Goal: Information Seeking & Learning: Learn about a topic

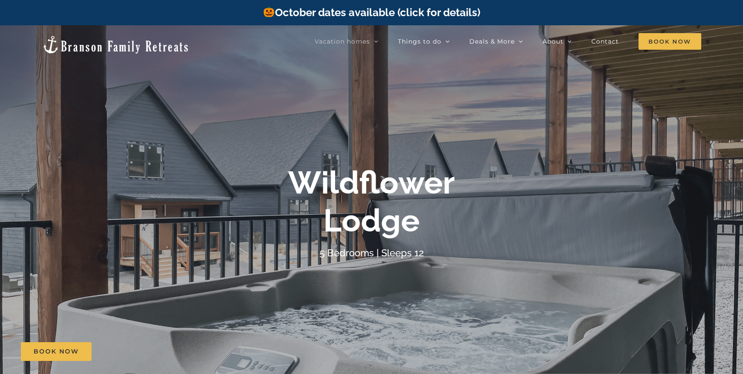
click at [516, 226] on div "Wildflower Lodge" at bounding box center [371, 201] width 348 height 75
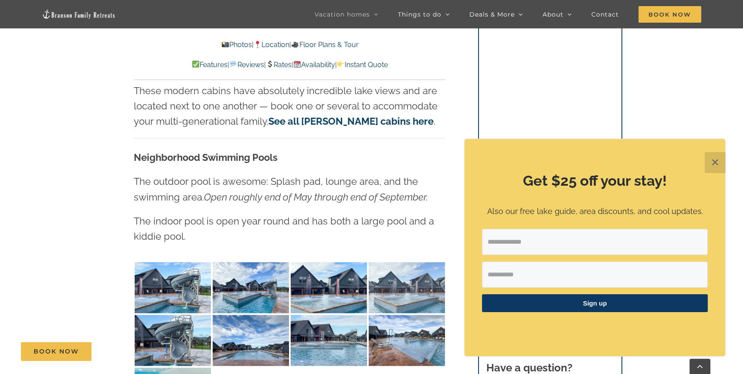
scroll to position [1786, 0]
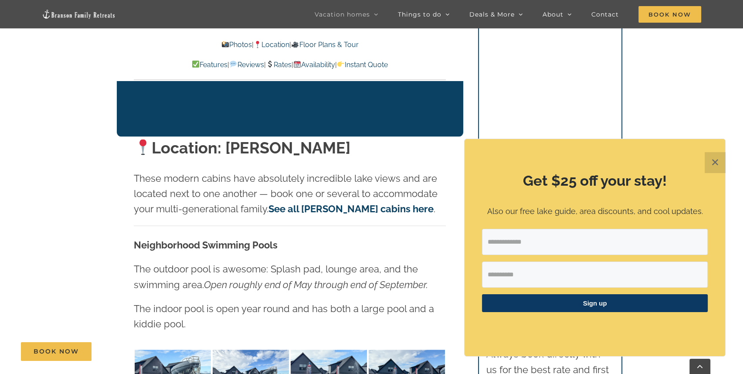
click at [371, 203] on link "See all Rocky Shores cabins here" at bounding box center [350, 208] width 165 height 11
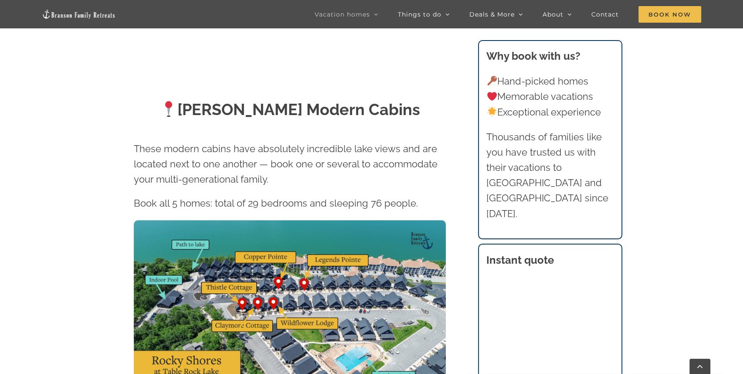
scroll to position [392, 0]
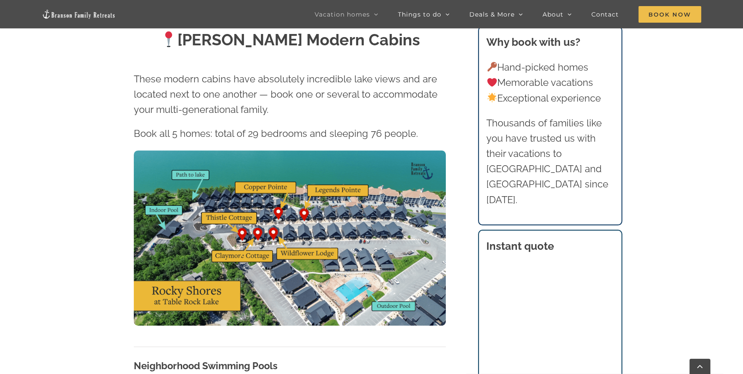
click at [345, 227] on img at bounding box center [290, 238] width 312 height 176
click at [369, 233] on img at bounding box center [290, 238] width 312 height 176
click at [384, 234] on img at bounding box center [290, 238] width 312 height 176
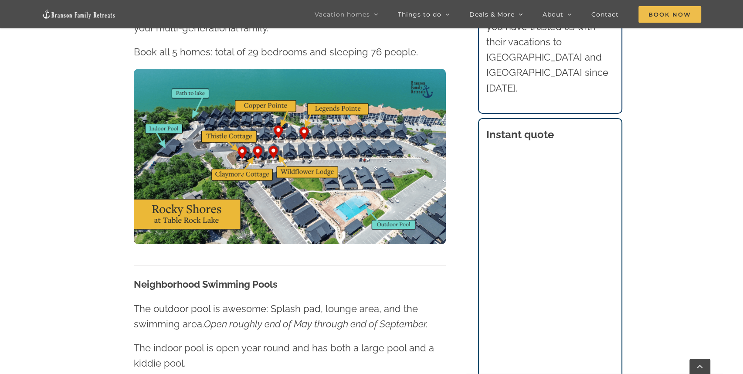
scroll to position [523, 0]
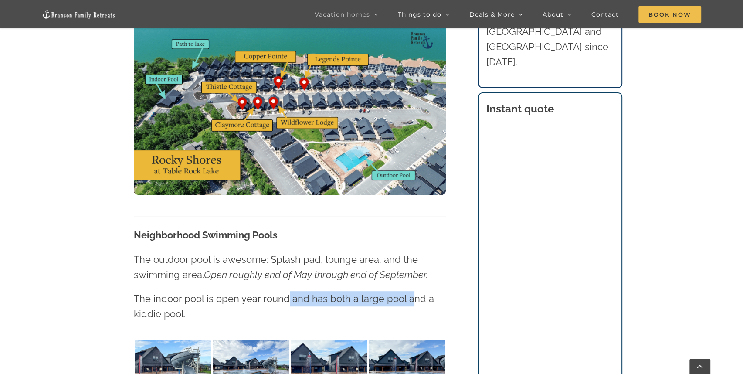
drag, startPoint x: 287, startPoint y: 297, endPoint x: 408, endPoint y: 299, distance: 121.1
click at [408, 299] on p "The indoor pool is open year round and has both a large pool and a kiddie pool." at bounding box center [290, 306] width 312 height 30
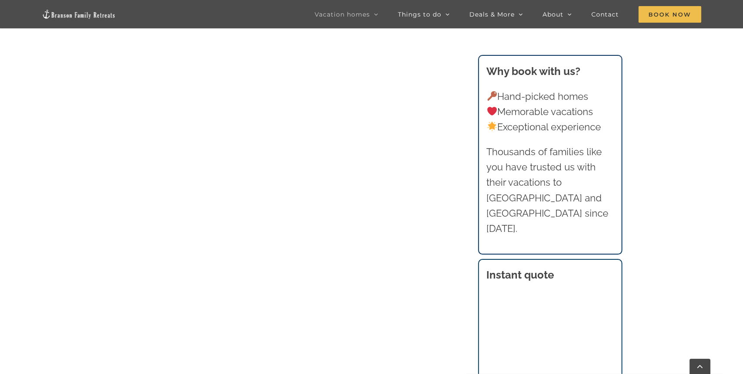
scroll to position [2050, 0]
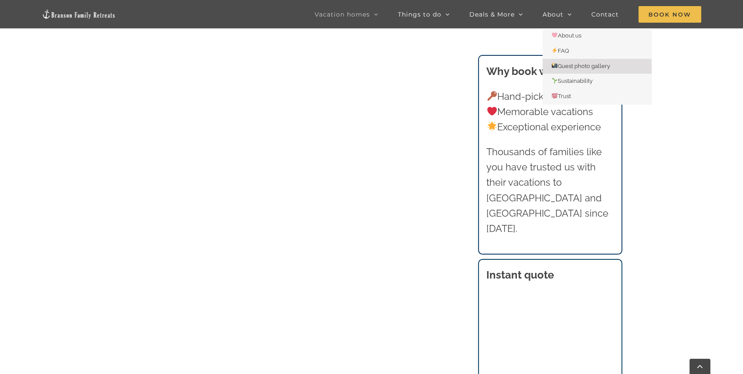
click at [581, 64] on span "Guest photo gallery" at bounding box center [580, 66] width 59 height 7
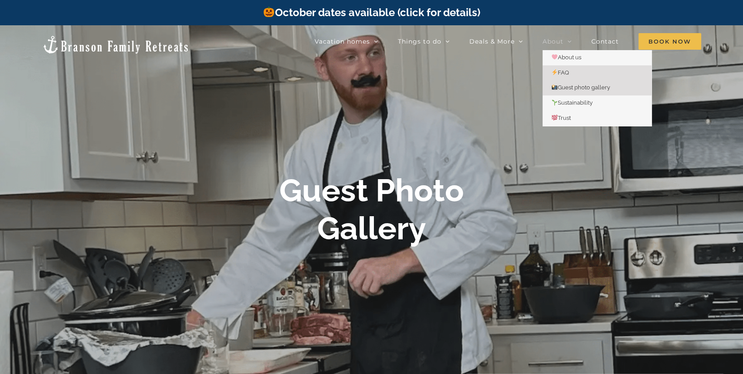
click at [568, 72] on span "FAQ" at bounding box center [560, 72] width 18 height 7
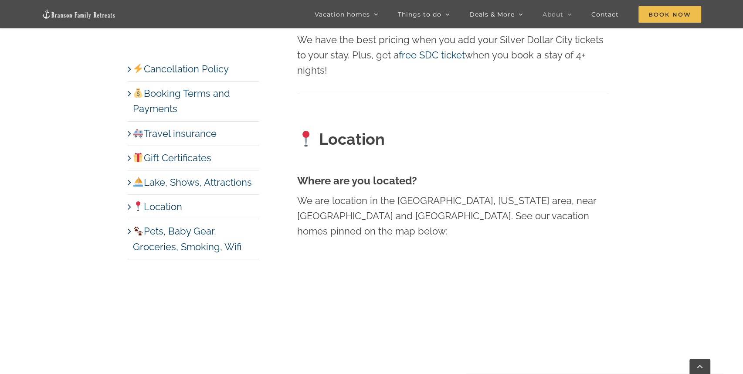
scroll to position [3920, 0]
